Goal: Task Accomplishment & Management: Manage account settings

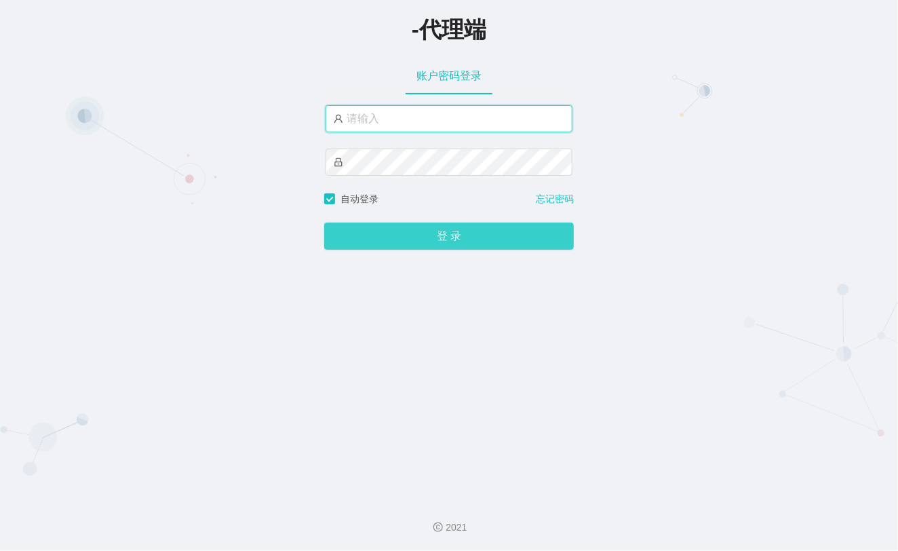
type input "xiaohei06"
click at [459, 236] on button "登 录" at bounding box center [449, 236] width 250 height 27
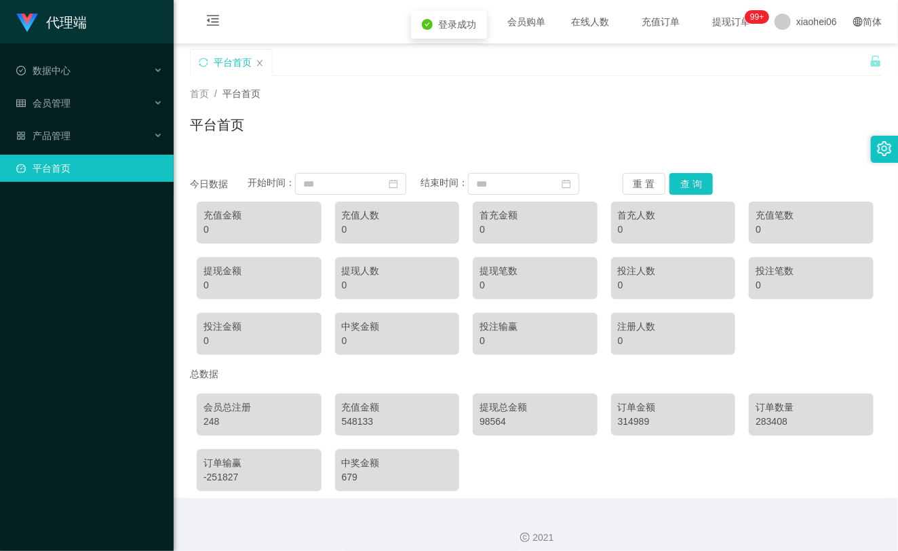
click at [697, 139] on div "平台首页" at bounding box center [536, 130] width 692 height 31
drag, startPoint x: 131, startPoint y: 134, endPoint x: 111, endPoint y: 105, distance: 35.2
click at [130, 134] on div "产品管理" at bounding box center [87, 135] width 174 height 27
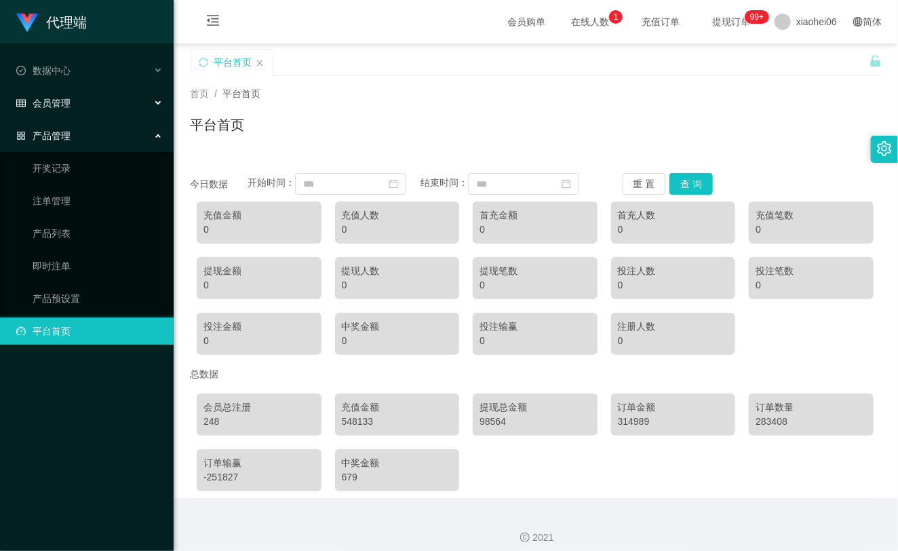
click at [111, 103] on div "会员管理" at bounding box center [87, 103] width 174 height 27
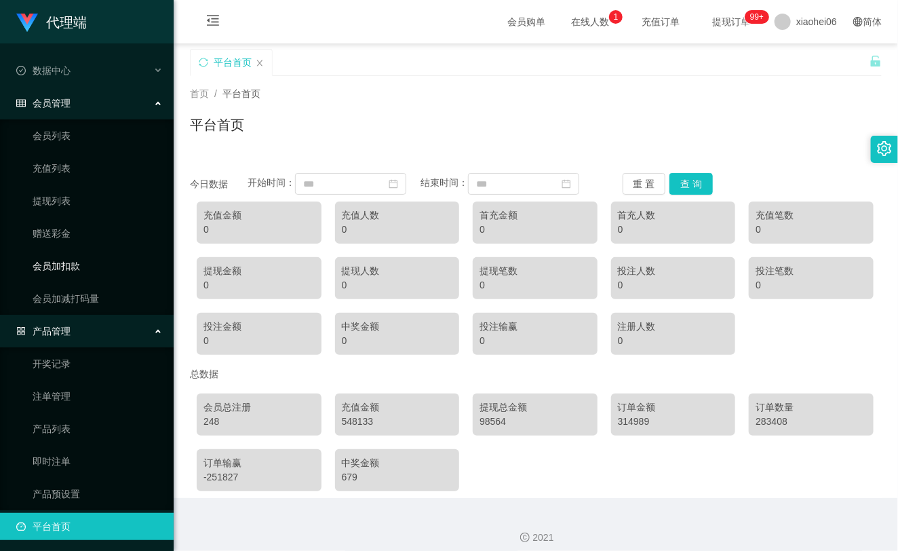
click at [78, 269] on link "会员加扣款" at bounding box center [98, 265] width 130 height 27
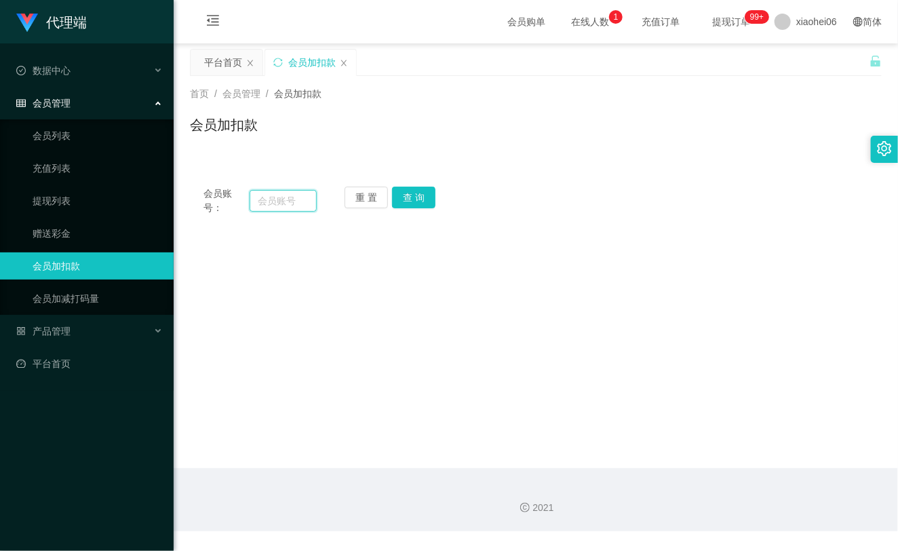
click at [292, 194] on input "text" at bounding box center [283, 201] width 67 height 22
paste input "81018062"
type input "81018062"
click at [421, 202] on button "查 询" at bounding box center [413, 198] width 43 height 22
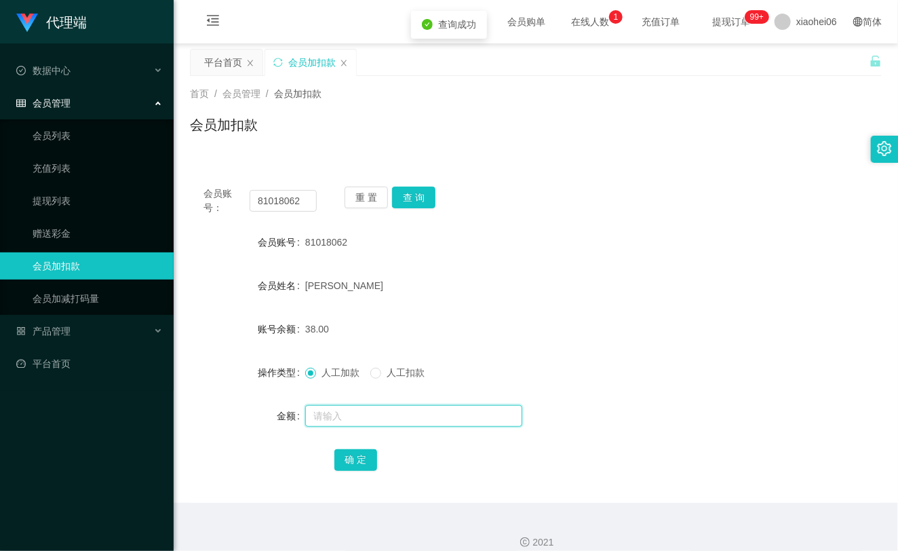
click at [381, 412] on input "text" at bounding box center [413, 416] width 217 height 22
type input "15"
click at [356, 452] on button "确 定" at bounding box center [355, 460] width 43 height 22
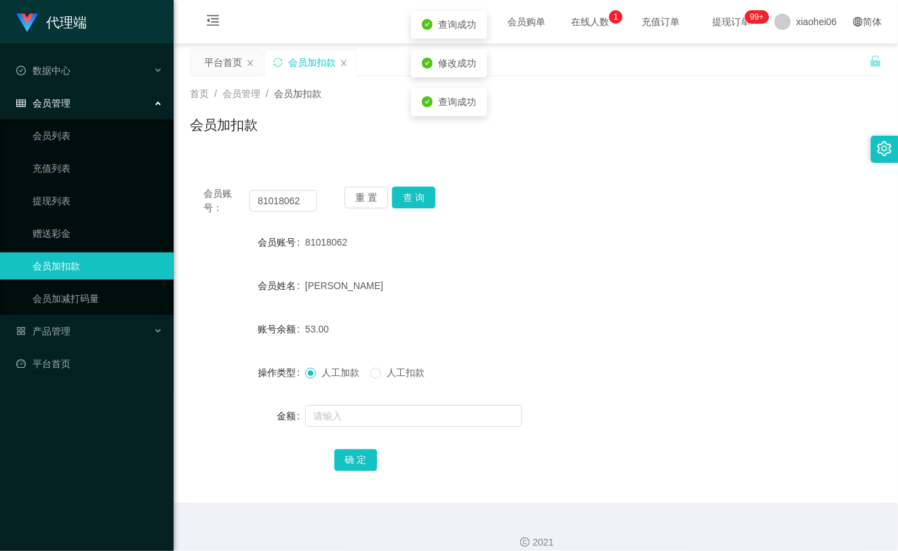
click at [557, 279] on div "[PERSON_NAME]" at bounding box center [507, 285] width 404 height 27
click at [304, 201] on input "81018062" at bounding box center [283, 201] width 67 height 22
paste input "fh929"
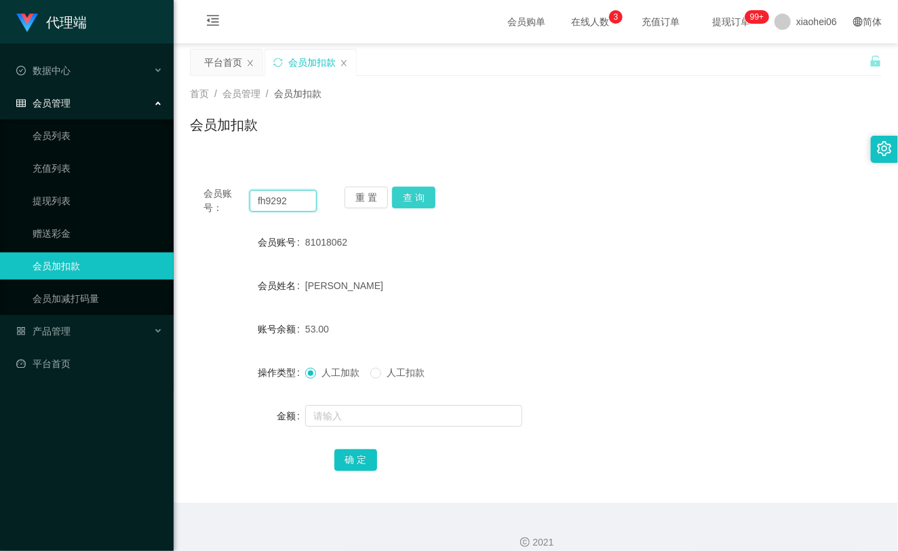
type input "fh9292"
click at [407, 200] on button "查 询" at bounding box center [413, 198] width 43 height 22
click at [407, 200] on div "重 置 查 询" at bounding box center [401, 201] width 113 height 28
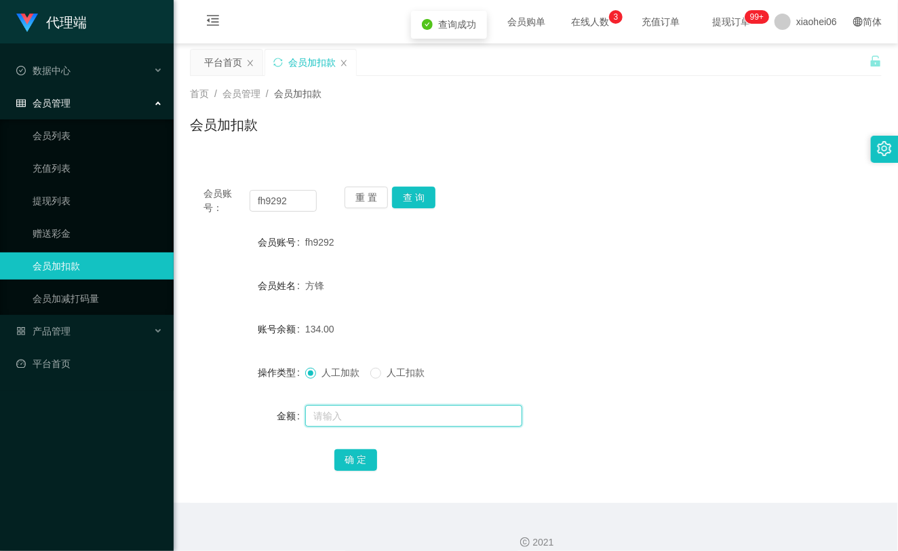
click at [374, 417] on input "text" at bounding box center [413, 416] width 217 height 22
type input "15"
click at [348, 446] on div "确 定" at bounding box center [536, 459] width 404 height 27
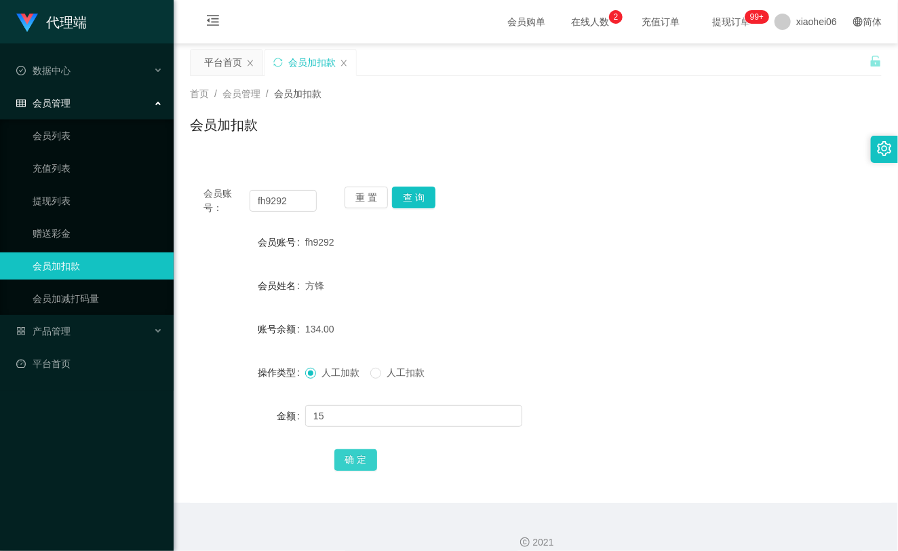
click at [348, 469] on button "确 定" at bounding box center [355, 460] width 43 height 22
click at [538, 274] on div "方锋" at bounding box center [507, 285] width 404 height 27
click at [86, 188] on link "提现列表" at bounding box center [98, 200] width 130 height 27
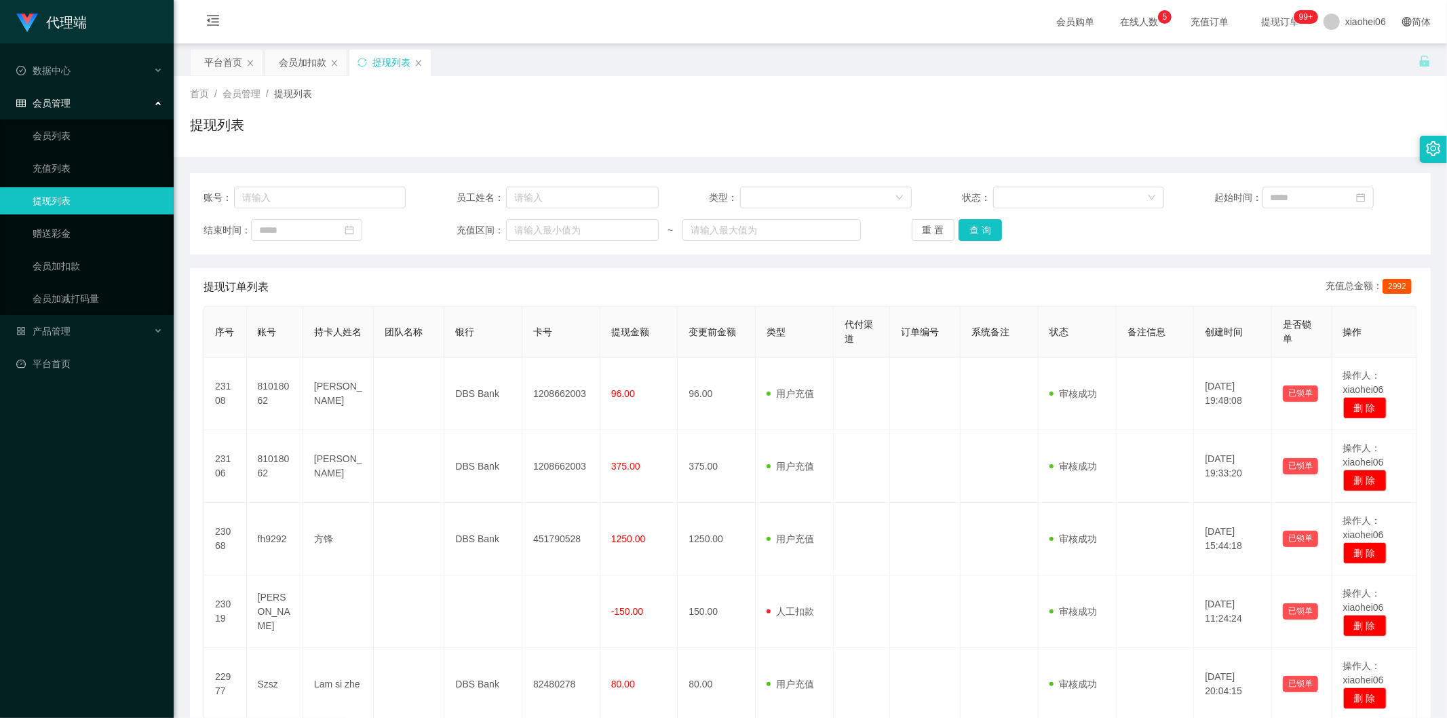
click at [579, 132] on div "提现列表" at bounding box center [810, 130] width 1241 height 31
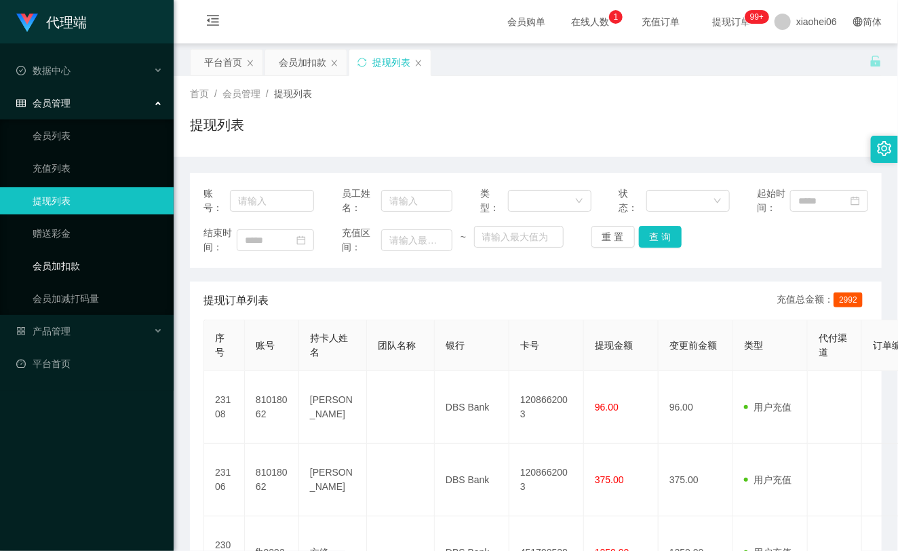
click at [86, 259] on link "会员加扣款" at bounding box center [98, 265] width 130 height 27
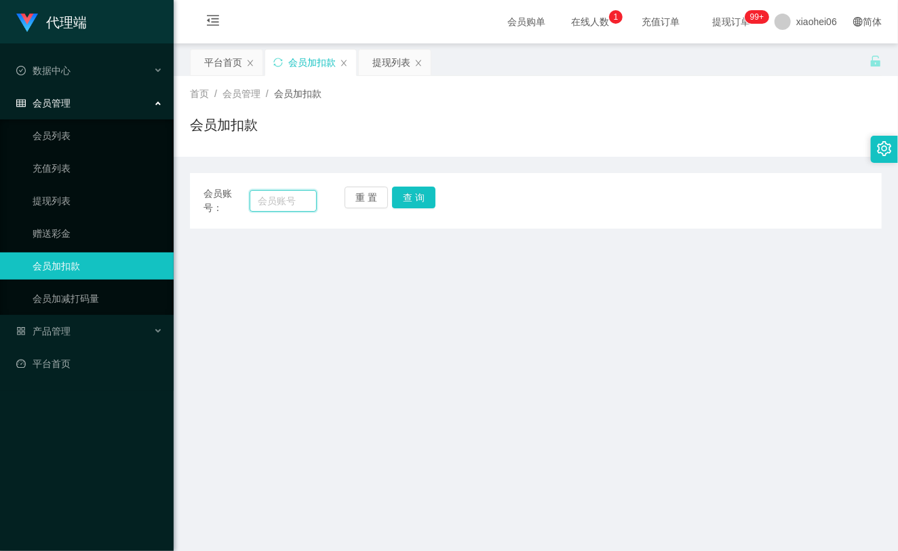
click at [296, 204] on input "text" at bounding box center [283, 201] width 67 height 22
paste input "81018062"
type input "81018062"
click at [419, 185] on div "会员账号： 81018062 重 置 查 询 会员账号 会员姓名 账号余额 操作类型 人工加款 人工扣款 金额 确 定" at bounding box center [536, 201] width 692 height 56
click at [421, 191] on button "查 询" at bounding box center [413, 198] width 43 height 22
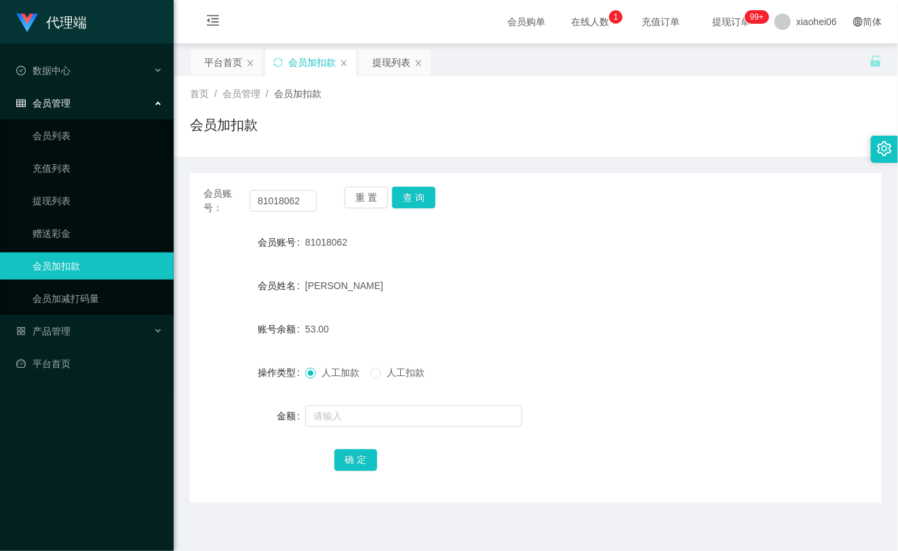
drag, startPoint x: 421, startPoint y: 191, endPoint x: 364, endPoint y: 341, distance: 160.0
click at [421, 192] on div "重 置 查 询" at bounding box center [401, 201] width 113 height 28
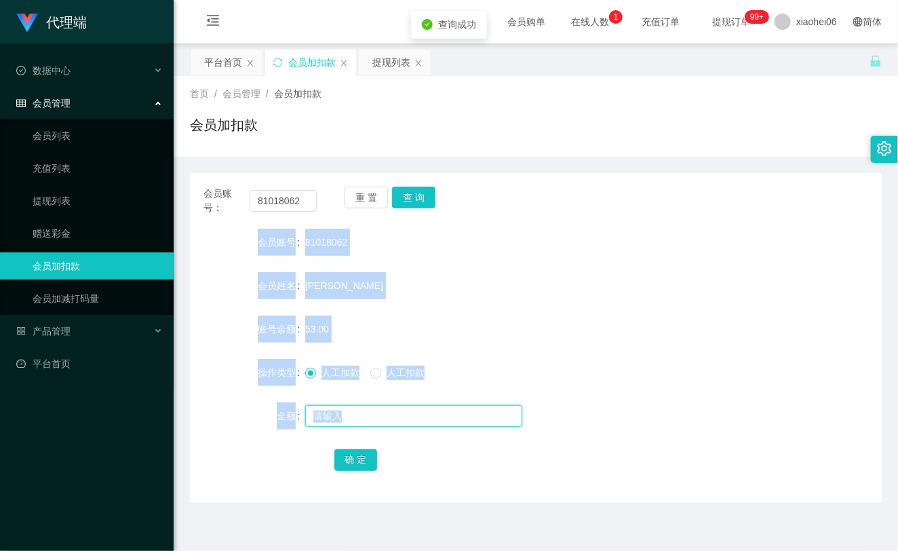
click at [350, 417] on input "text" at bounding box center [413, 416] width 217 height 22
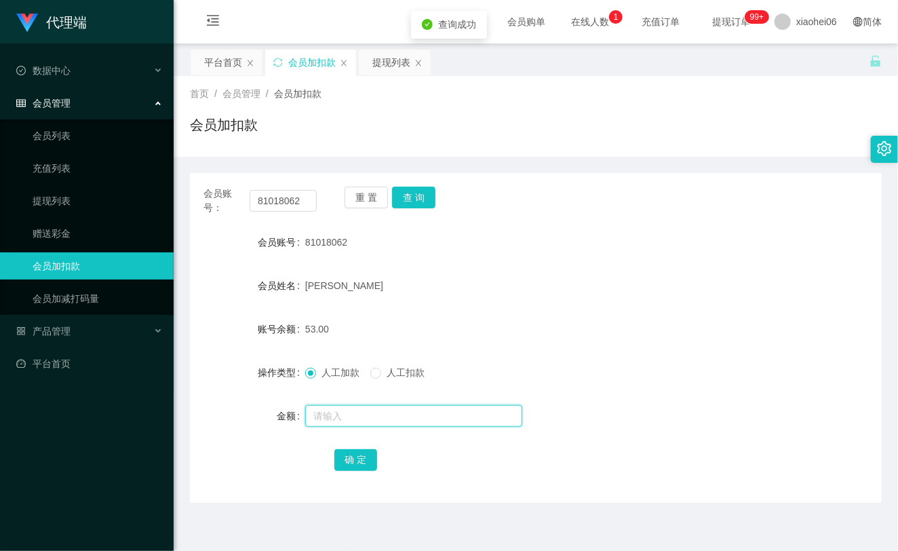
click at [363, 418] on input "text" at bounding box center [413, 416] width 217 height 22
type input "8"
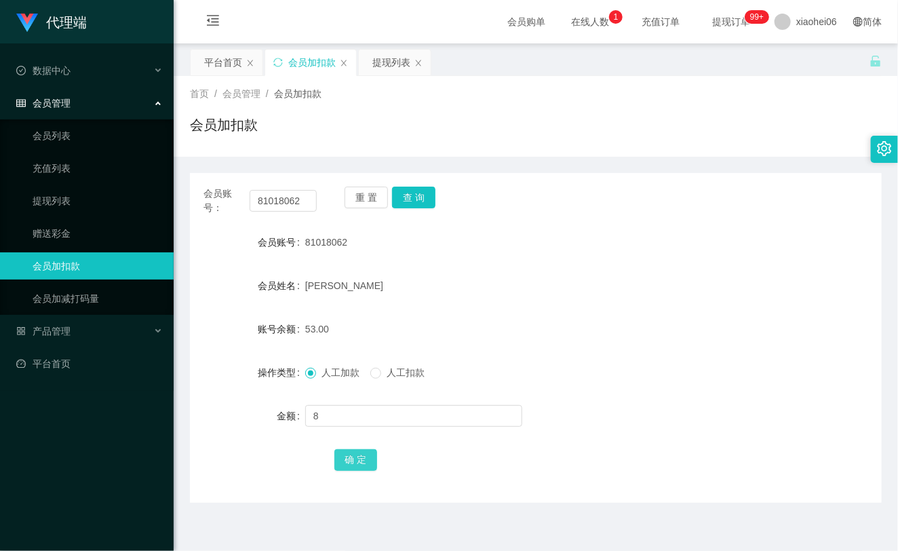
click at [347, 451] on button "确 定" at bounding box center [355, 460] width 43 height 22
click at [457, 269] on form "会员账号 81018062 会员姓名 Roger 账号余额 61.00 操作类型 人工加款 人工扣款 金额 确 定" at bounding box center [536, 351] width 692 height 244
click at [90, 204] on link "提现列表" at bounding box center [98, 200] width 130 height 27
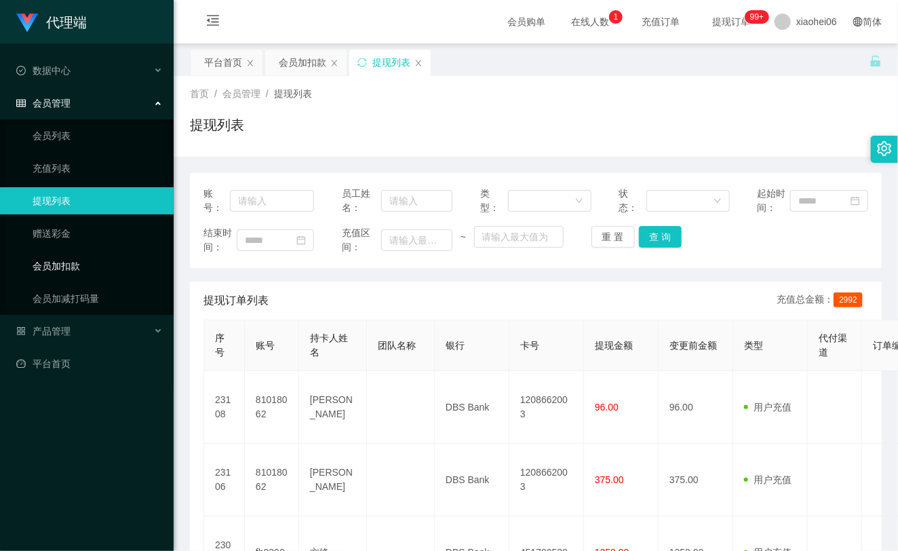
click at [77, 266] on link "会员加扣款" at bounding box center [98, 265] width 130 height 27
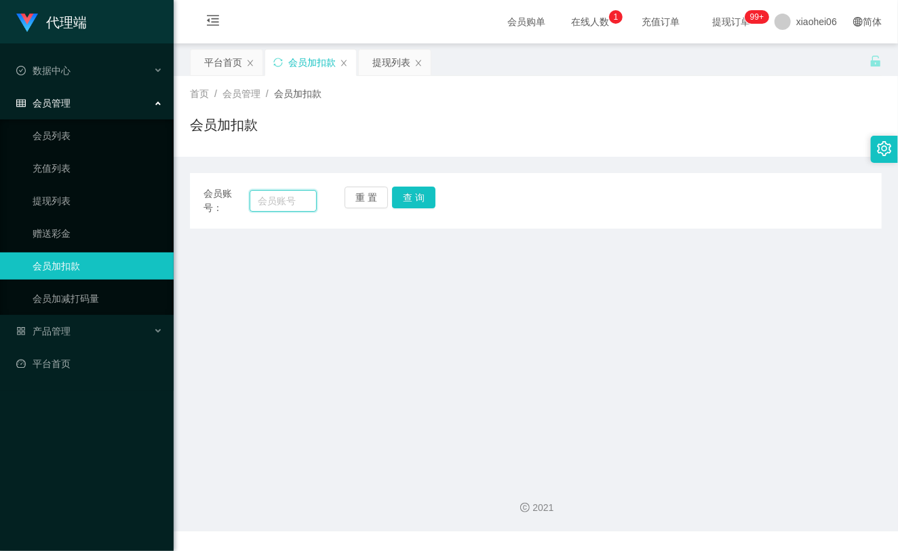
drag, startPoint x: 294, startPoint y: 202, endPoint x: 316, endPoint y: 200, distance: 22.5
click at [293, 201] on input "text" at bounding box center [283, 201] width 67 height 22
paste input "81018062"
type input "81018062"
click at [411, 193] on button "查 询" at bounding box center [413, 198] width 43 height 22
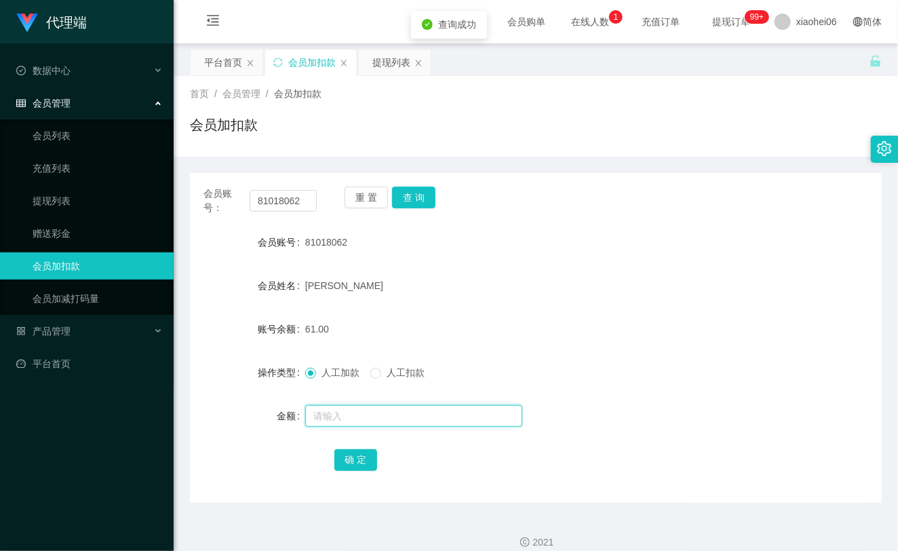
click at [357, 423] on input "text" at bounding box center [413, 416] width 217 height 22
type input "8"
click at [349, 458] on button "确 定" at bounding box center [355, 460] width 43 height 22
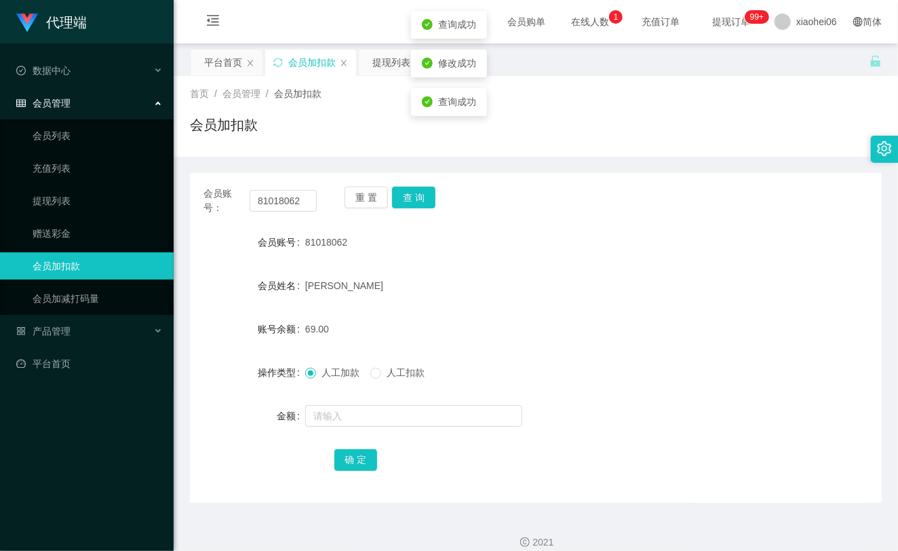
click at [518, 290] on div "[PERSON_NAME]" at bounding box center [507, 285] width 404 height 27
click at [77, 191] on link "提现列表" at bounding box center [98, 200] width 130 height 27
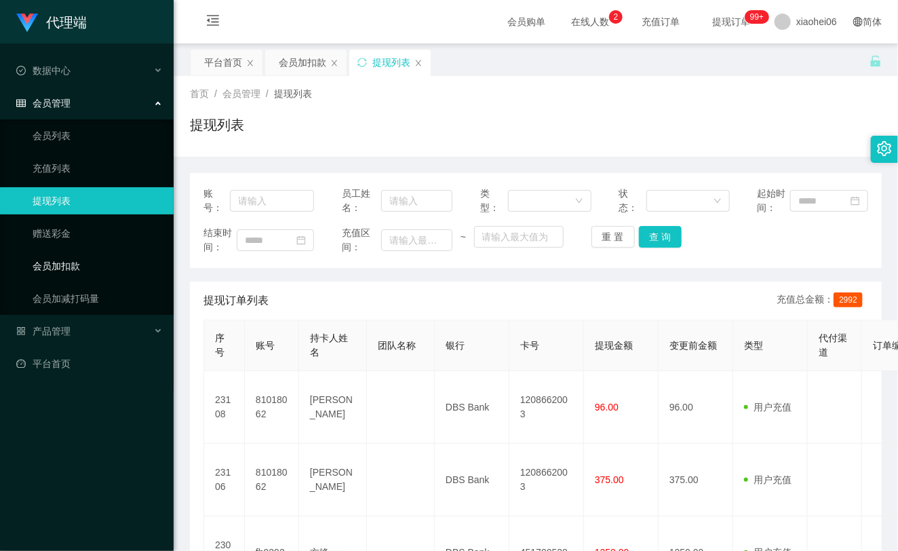
drag, startPoint x: 111, startPoint y: 267, endPoint x: 131, endPoint y: 260, distance: 20.8
click at [111, 267] on link "会员加扣款" at bounding box center [98, 265] width 130 height 27
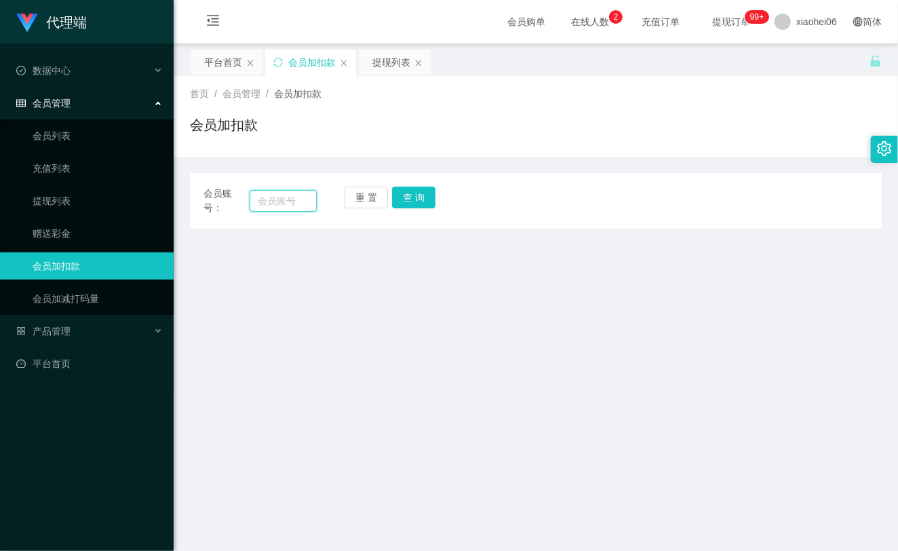
click at [308, 195] on input "text" at bounding box center [283, 201] width 67 height 22
paste input "81018062"
type input "81018062"
click at [425, 209] on div "重 置 查 询" at bounding box center [401, 201] width 113 height 28
click at [425, 208] on div "重 置 查 询" at bounding box center [401, 201] width 113 height 28
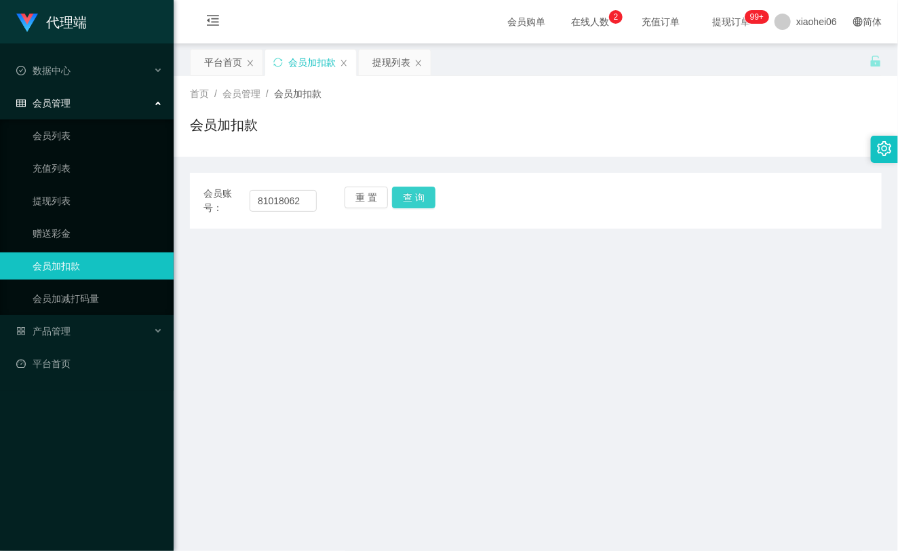
click at [425, 205] on button "查 询" at bounding box center [413, 198] width 43 height 22
click at [425, 205] on button "查 询" at bounding box center [421, 198] width 58 height 22
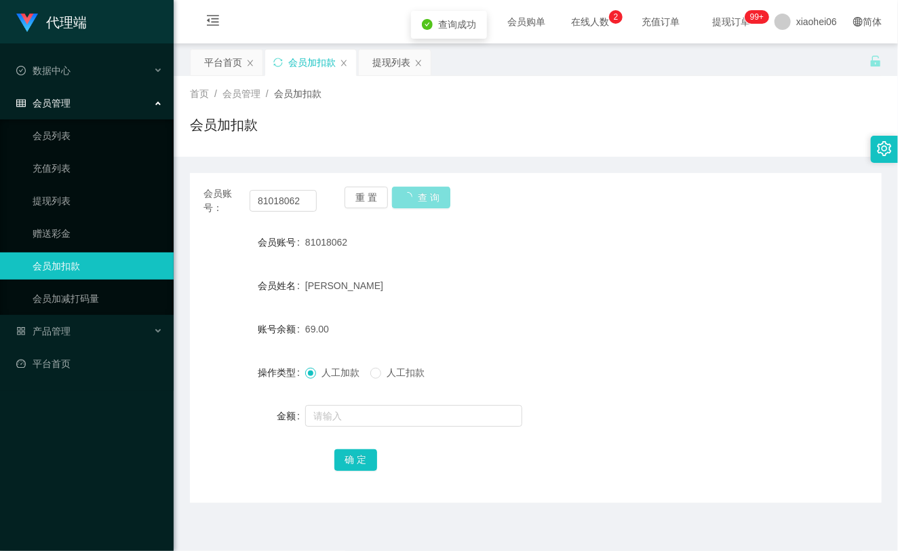
click at [425, 205] on button "查 询" at bounding box center [421, 198] width 58 height 22
click at [423, 205] on button "查 询" at bounding box center [413, 198] width 43 height 22
click at [370, 252] on div "81018062" at bounding box center [507, 242] width 404 height 27
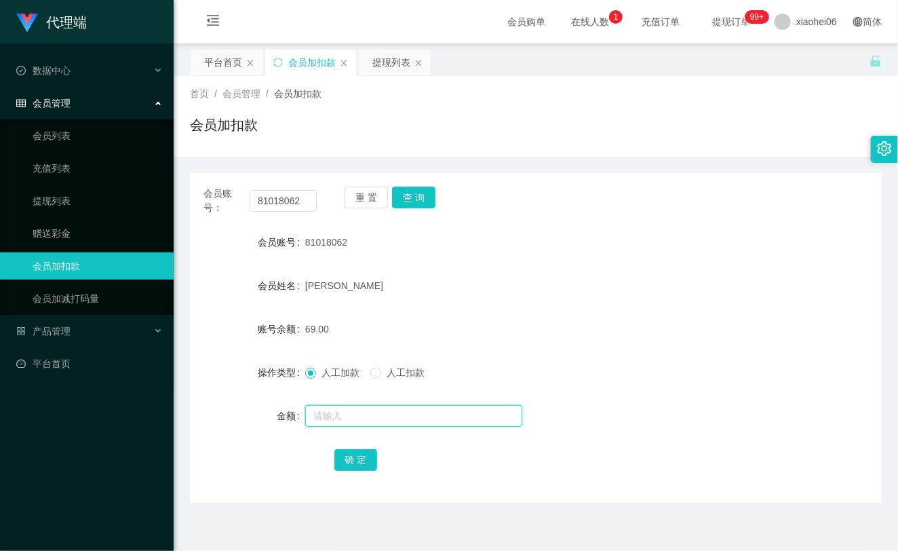
click at [345, 418] on input "text" at bounding box center [413, 416] width 217 height 22
type input "8"
click at [343, 463] on button "确 定" at bounding box center [355, 460] width 43 height 22
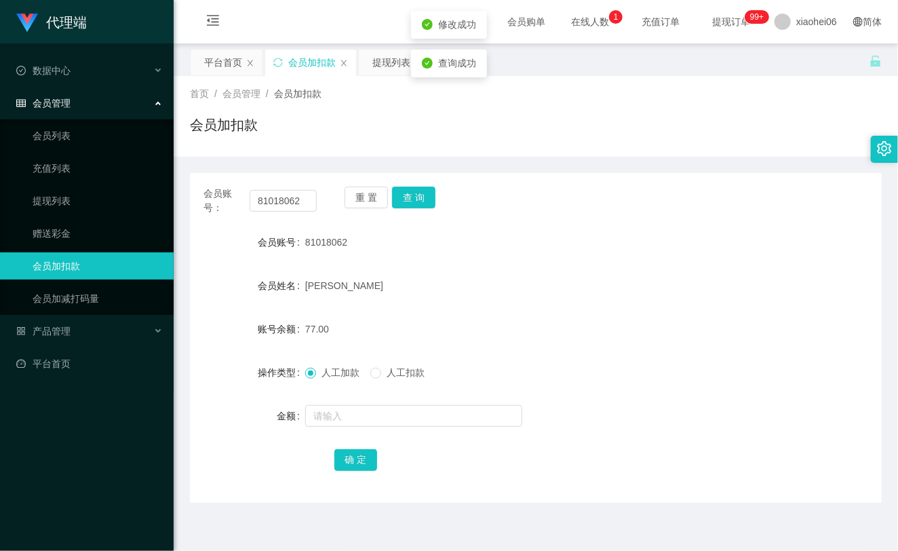
drag, startPoint x: 532, startPoint y: 290, endPoint x: 537, endPoint y: 285, distance: 7.7
click at [533, 289] on div "[PERSON_NAME]" at bounding box center [507, 285] width 404 height 27
click at [303, 204] on input "81018062" at bounding box center [283, 201] width 67 height 22
paste input "fh929"
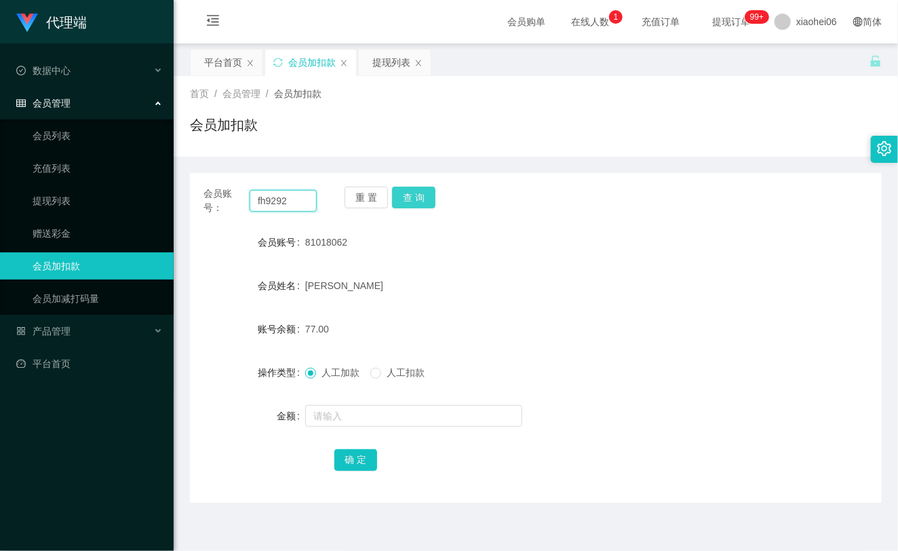
type input "fh9292"
click at [411, 193] on button "查 询" at bounding box center [413, 198] width 43 height 22
click at [411, 193] on div "重 置 查 询" at bounding box center [401, 201] width 113 height 28
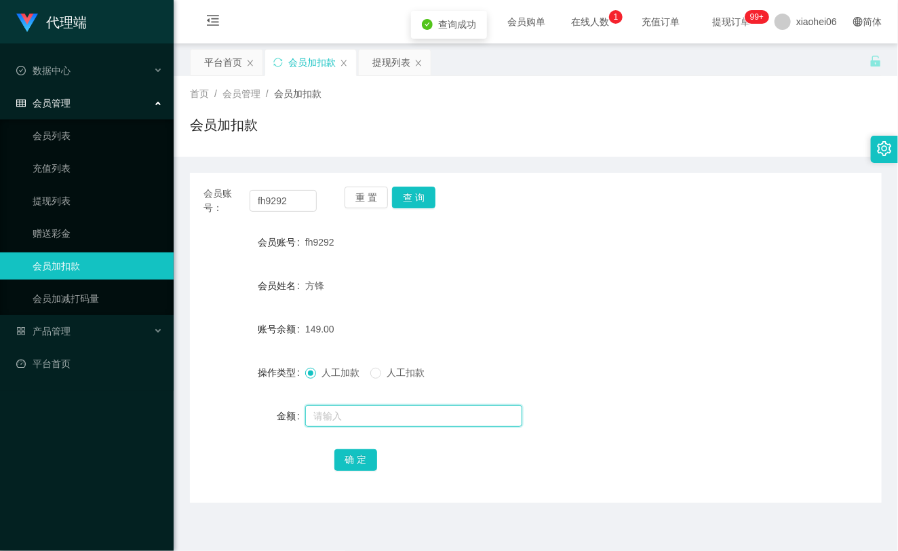
click at [357, 408] on input "text" at bounding box center [413, 416] width 217 height 22
type input "1000"
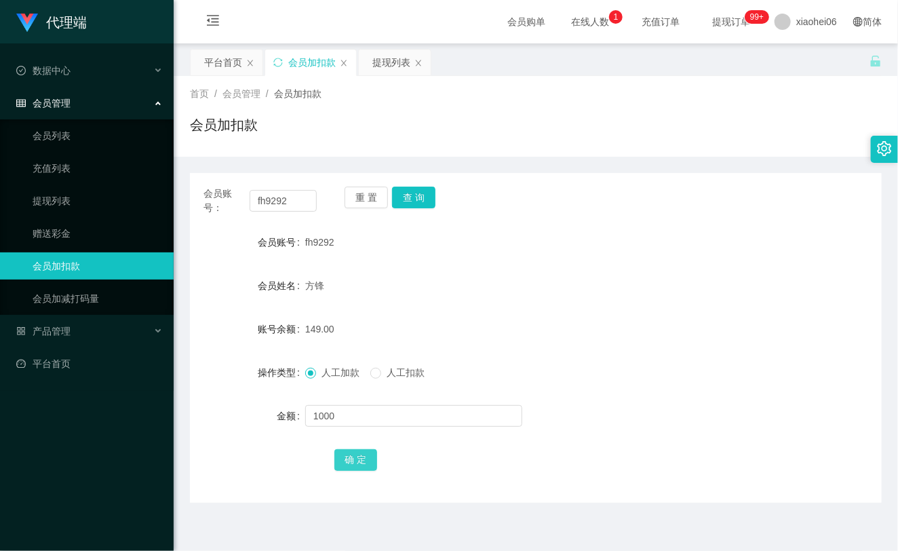
click at [347, 455] on button "确 定" at bounding box center [355, 460] width 43 height 22
drag, startPoint x: 526, startPoint y: 270, endPoint x: 537, endPoint y: 274, distance: 12.2
click at [526, 272] on form "会员账号 fh9292 会员姓名 [PERSON_NAME] 账号余额 1149.00 操作类型 人工加款 人工扣款 金额 确 定" at bounding box center [536, 351] width 692 height 244
click at [280, 201] on input "fh9292" at bounding box center [283, 201] width 67 height 22
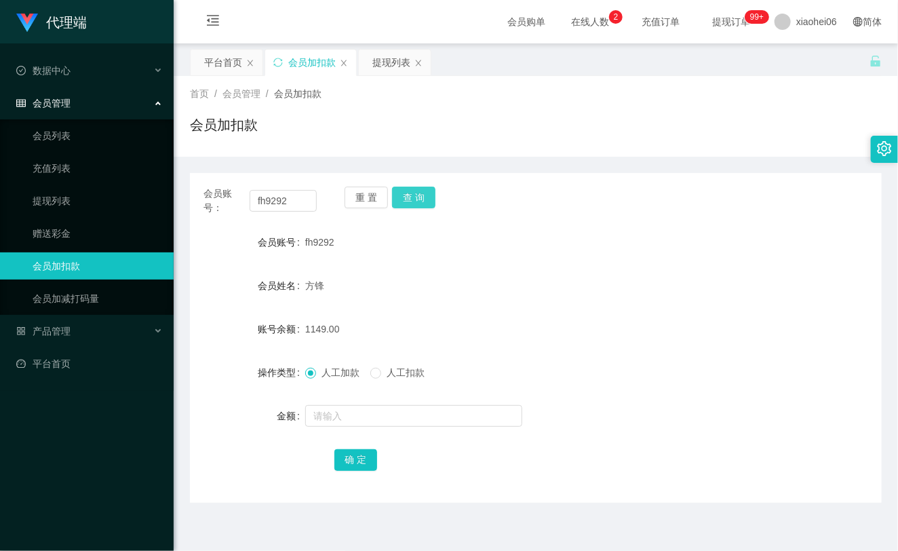
click at [421, 193] on button "查 询" at bounding box center [413, 198] width 43 height 22
click at [421, 193] on div "重 置 查 询" at bounding box center [401, 201] width 113 height 28
click at [421, 193] on button "查 询" at bounding box center [413, 198] width 43 height 22
